Goal: Information Seeking & Learning: Learn about a topic

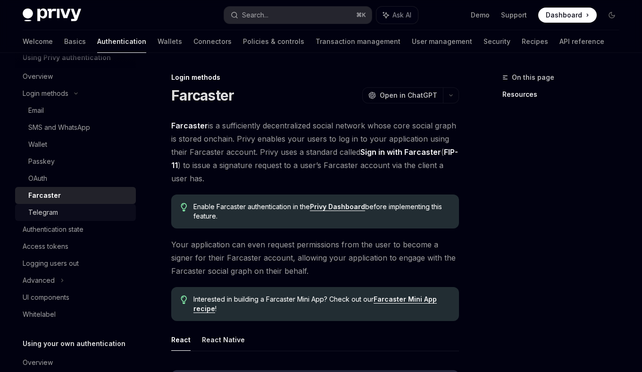
scroll to position [57, 0]
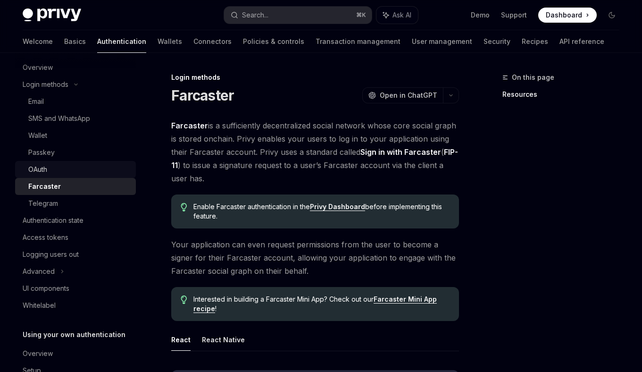
click at [56, 168] on div "OAuth" at bounding box center [79, 169] width 102 height 11
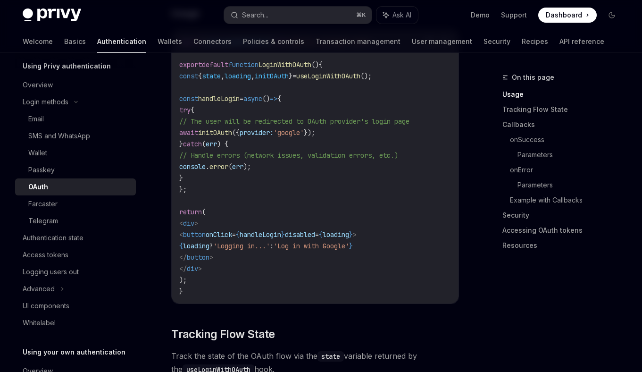
scroll to position [659, 0]
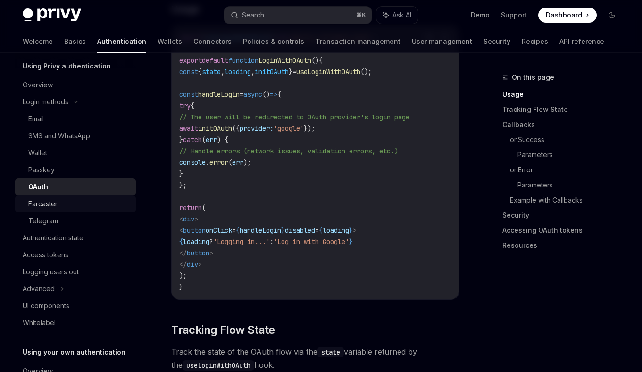
click at [61, 204] on div "Farcaster" at bounding box center [79, 203] width 102 height 11
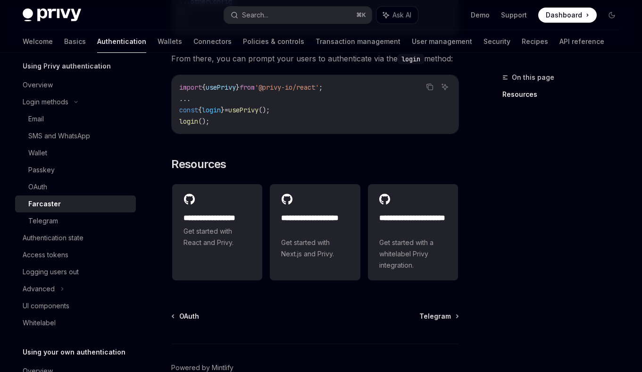
scroll to position [515, 0]
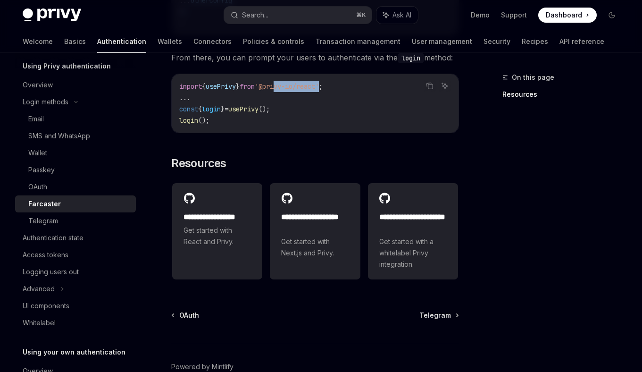
drag, startPoint x: 344, startPoint y: 91, endPoint x: 293, endPoint y: 92, distance: 51.0
click at [293, 91] on span "'@privy-io/react'" at bounding box center [287, 86] width 64 height 8
copy span "ivy-io/react"
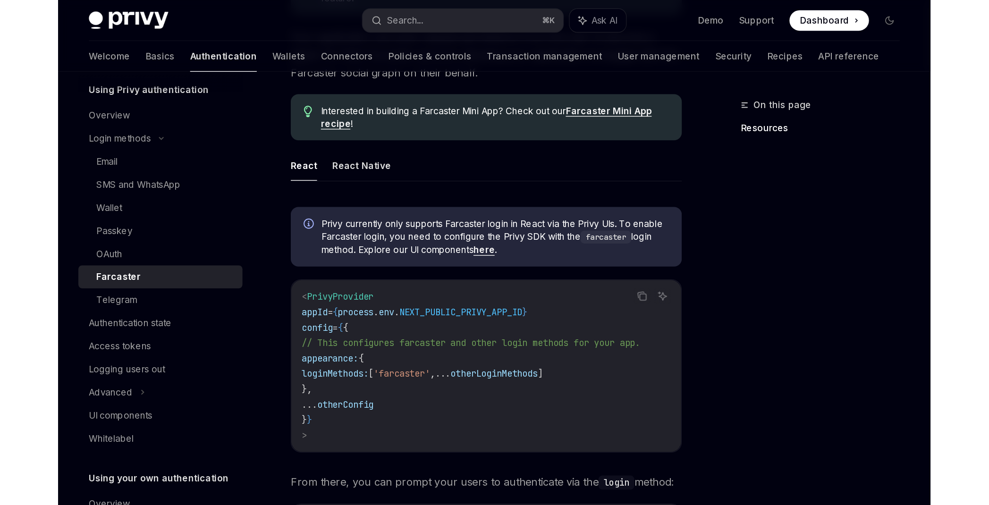
scroll to position [216, 0]
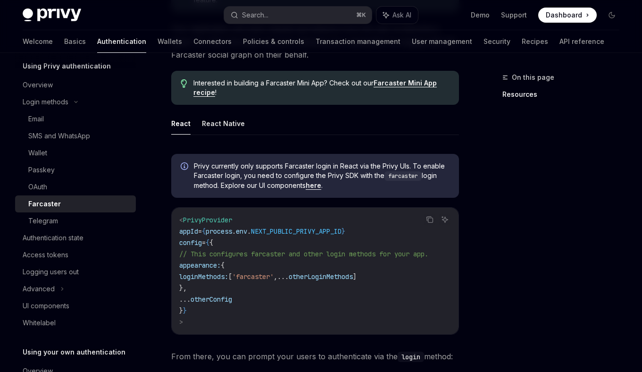
type textarea "*"
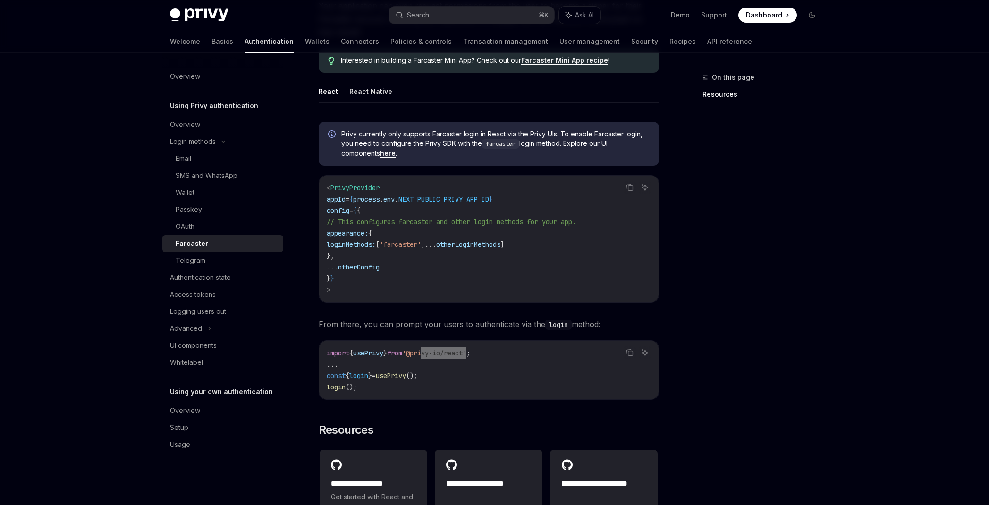
scroll to position [0, 0]
